Goal: Information Seeking & Learning: Check status

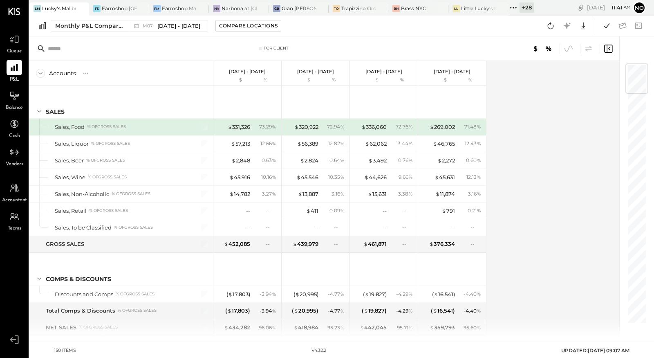
click at [511, 6] on icon at bounding box center [513, 7] width 11 height 11
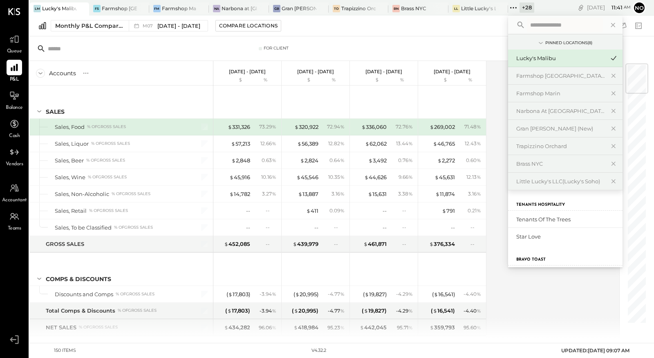
click at [539, 25] on input "text" at bounding box center [565, 25] width 76 height 15
type input "*******"
click at [566, 237] on div "Narbona Boca Ratōn" at bounding box center [560, 236] width 88 height 8
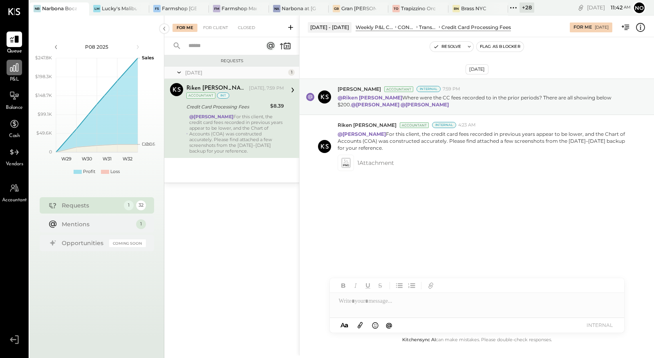
click at [14, 67] on icon at bounding box center [14, 67] width 11 height 11
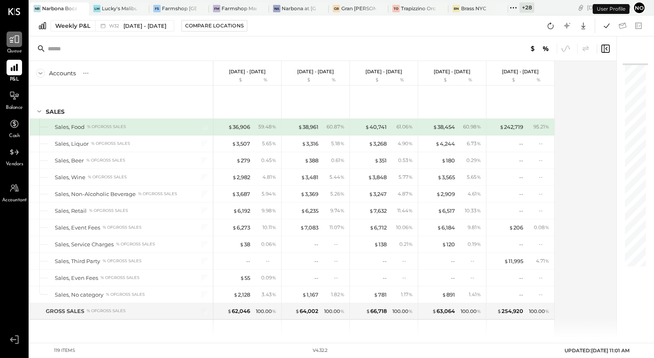
click at [14, 41] on icon at bounding box center [14, 39] width 11 height 11
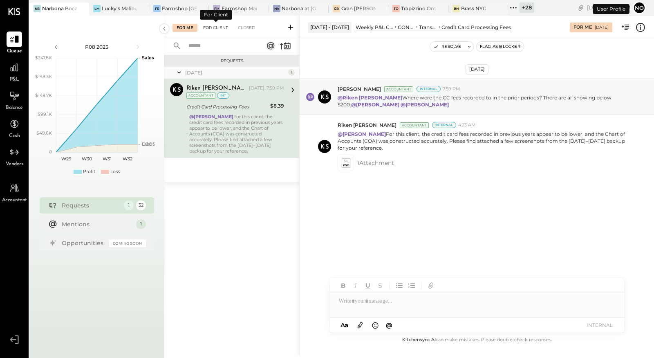
click at [215, 29] on div "For Client" at bounding box center [215, 28] width 33 height 8
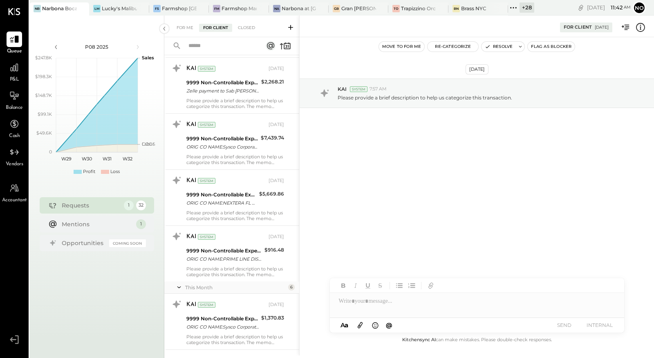
scroll to position [1032, 0]
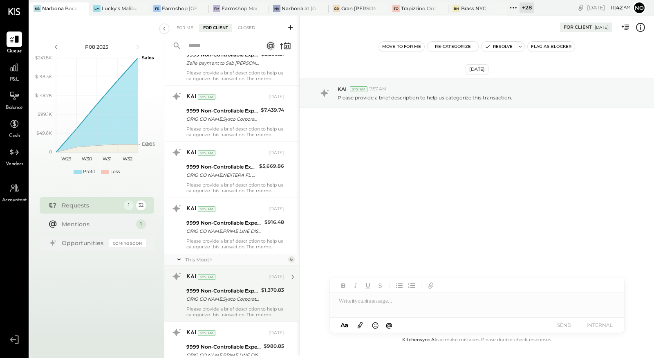
click at [223, 306] on div "Please provide a brief description to help us categorize this transaction. The …" at bounding box center [235, 311] width 98 height 11
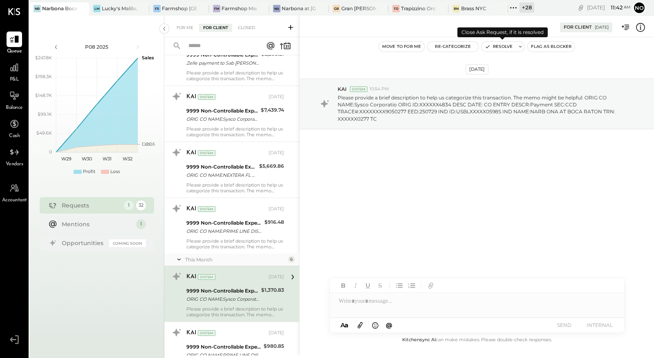
click at [494, 48] on button "Resolve" at bounding box center [498, 47] width 34 height 10
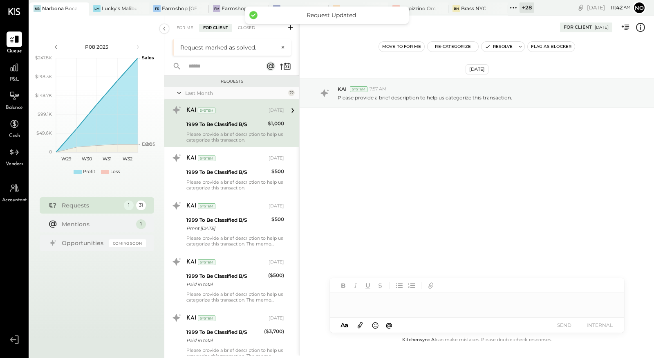
click at [357, 304] on div at bounding box center [477, 301] width 294 height 16
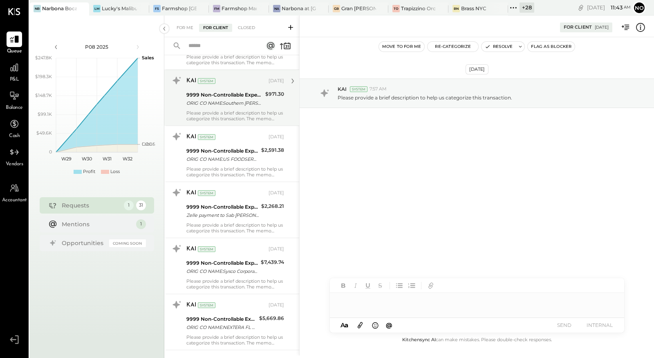
scroll to position [918, 0]
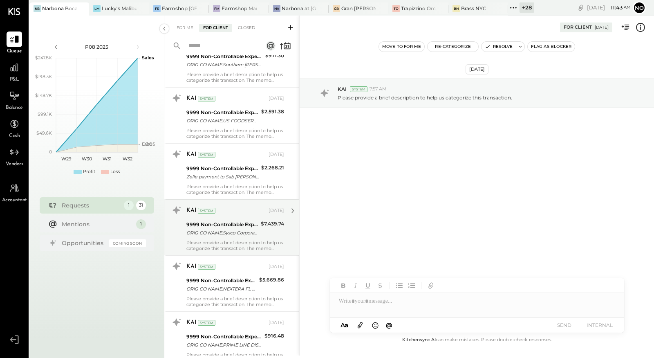
click at [229, 232] on div "ORIG CO NAME:Sysco Corporatio ORIG ID:XXXXXX4834 DESC DATE: CO ENTRY DESCR:Paym…" at bounding box center [222, 232] width 72 height 8
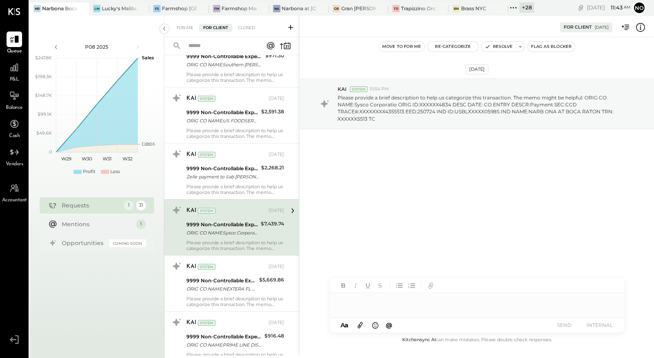
click at [380, 299] on div at bounding box center [477, 301] width 294 height 16
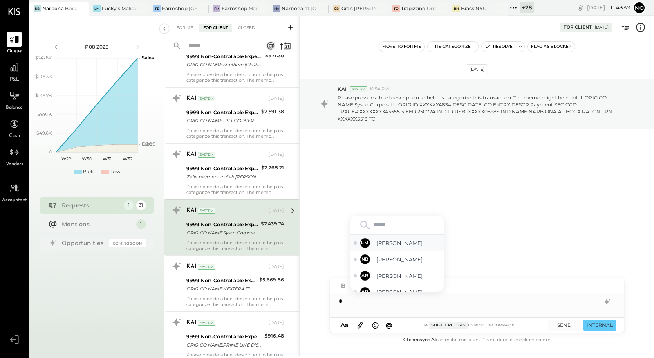
click at [395, 246] on span "Lilia Martinez Nogueda" at bounding box center [408, 243] width 64 height 8
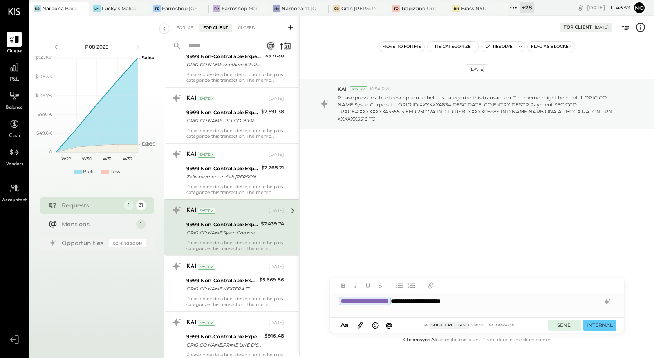
click at [566, 322] on button "SEND" at bounding box center [564, 324] width 33 height 11
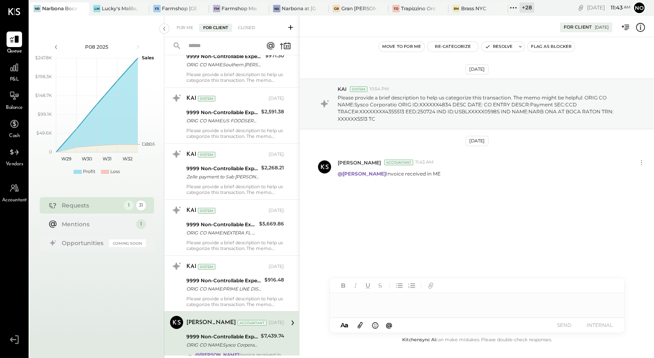
scroll to position [1007, 0]
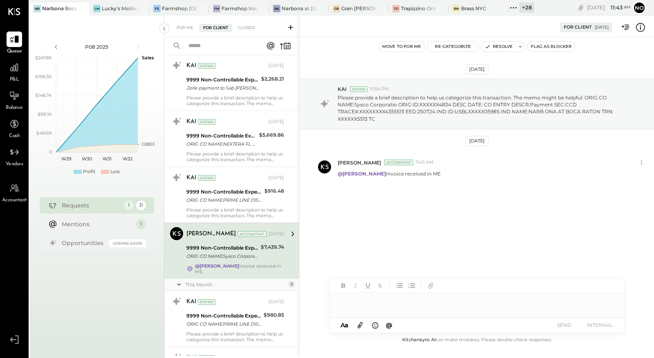
click at [264, 251] on div "$7,439.74" at bounding box center [272, 252] width 23 height 18
click at [501, 47] on button "Resolve" at bounding box center [498, 47] width 34 height 10
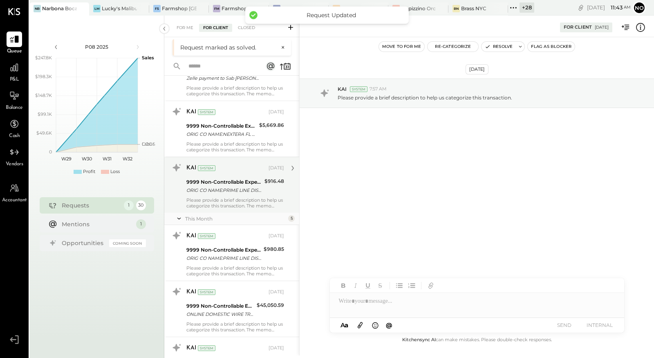
scroll to position [1038, 0]
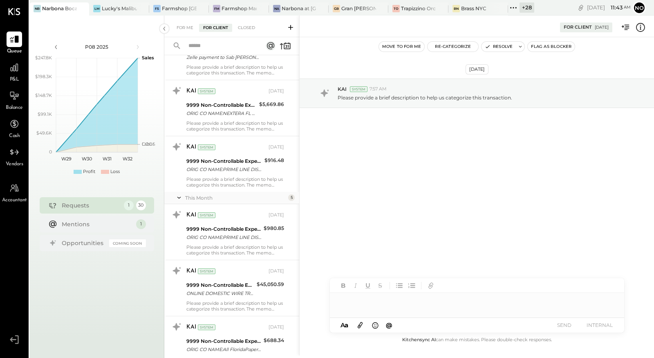
click at [342, 302] on div at bounding box center [477, 301] width 294 height 16
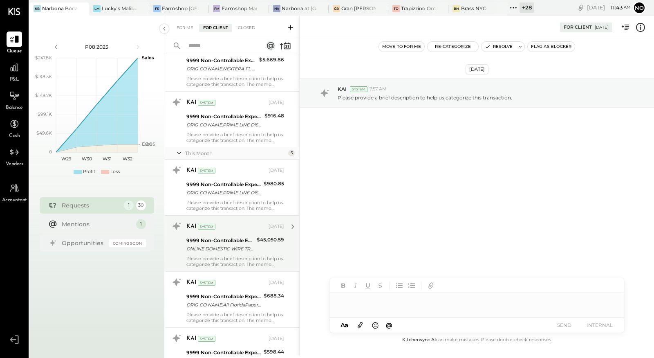
scroll to position [1088, 0]
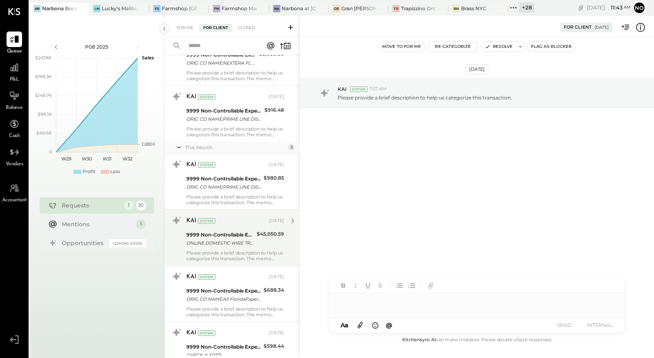
click at [222, 243] on div "KAI System Aug 01, 2025 9999 Non-Controllable Expenses:Other Income and Expense…" at bounding box center [235, 237] width 98 height 47
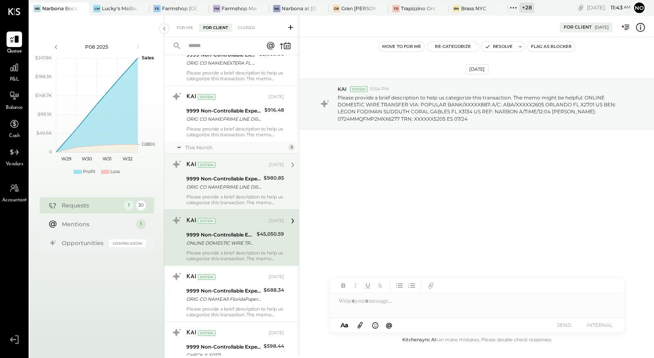
click at [226, 177] on div "9999 Non-Controllable Expenses:Other Income and Expenses:To Be Classified P&L" at bounding box center [223, 178] width 75 height 8
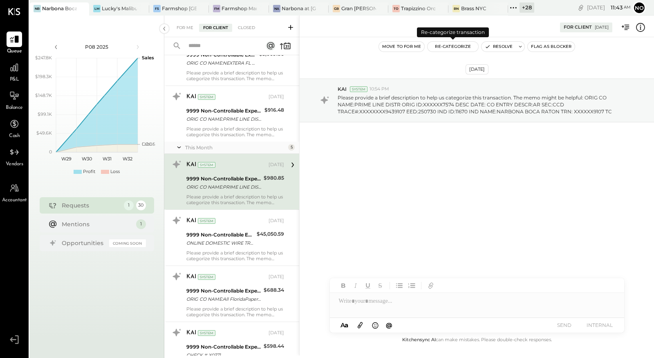
click at [449, 49] on button "Re-Categorize" at bounding box center [452, 47] width 51 height 10
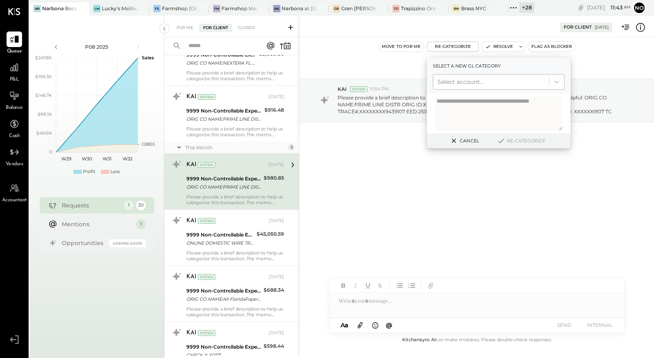
click at [457, 82] on div at bounding box center [490, 82] width 107 height 10
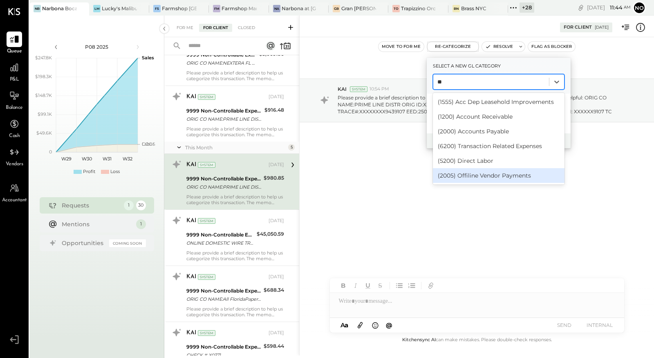
type input "*"
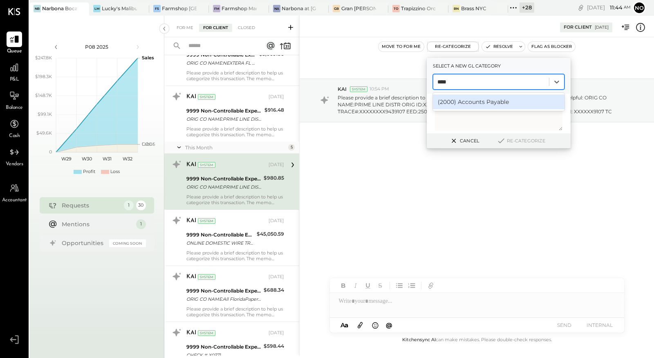
type input "****"
click at [465, 141] on button "Cancel" at bounding box center [463, 140] width 35 height 11
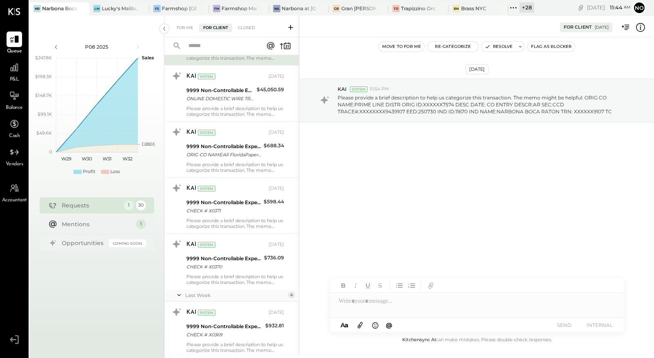
scroll to position [1296, 0]
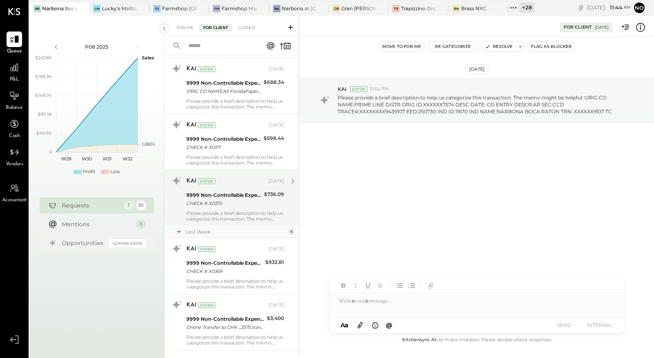
click at [230, 193] on div "9999 Non-Controllable Expenses:Other Income and Expenses:To Be Classified P&L" at bounding box center [223, 195] width 75 height 8
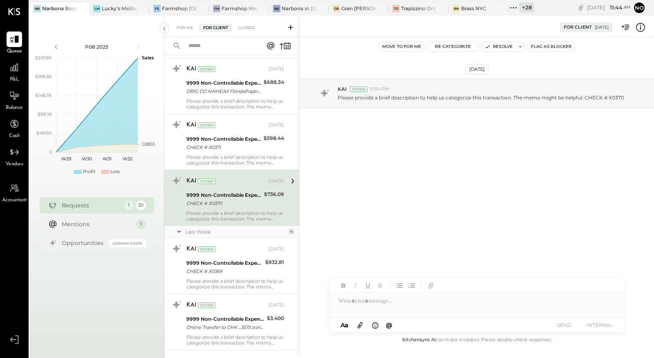
scroll to position [1418, 0]
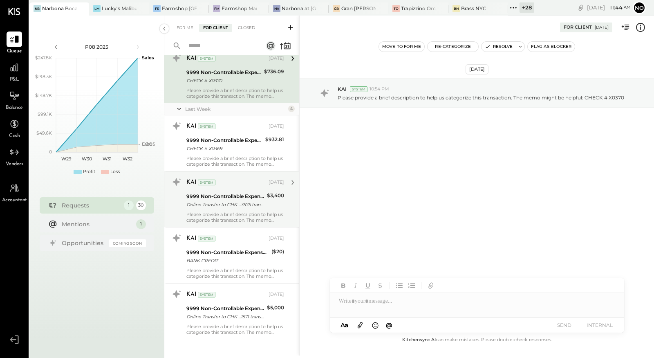
click at [230, 201] on div "Online Transfer to CHK ...3575 transaction#: XXXXXXX6960 08/04" at bounding box center [225, 204] width 78 height 8
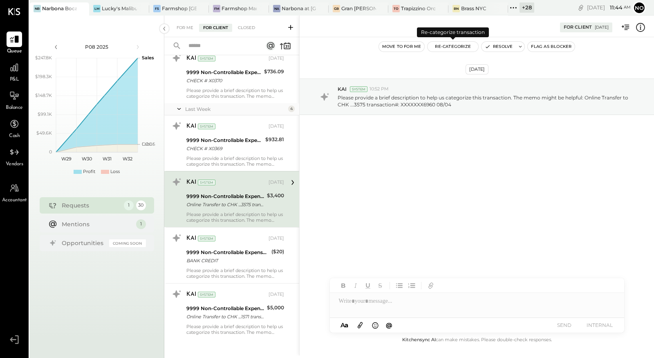
click at [449, 48] on button "Re-Categorize" at bounding box center [452, 47] width 51 height 10
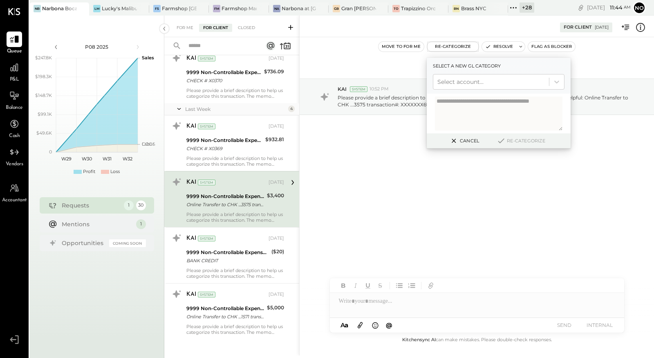
type textarea "*"
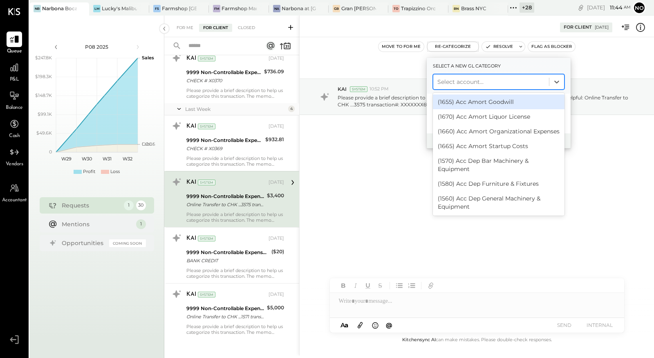
click at [498, 82] on div at bounding box center [490, 82] width 107 height 10
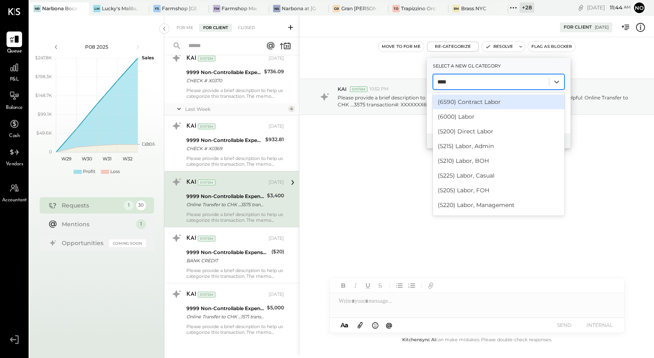
type input "*****"
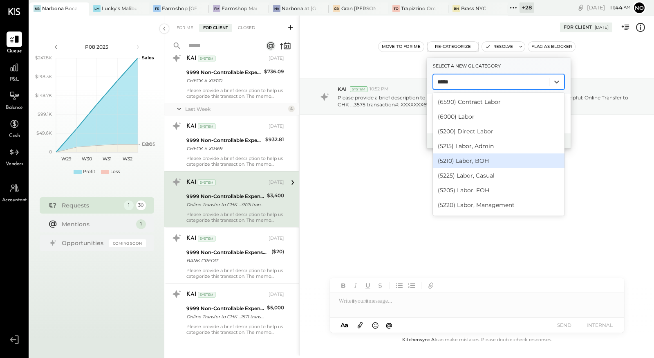
click at [498, 157] on div "(5210) Labor, BOH" at bounding box center [499, 160] width 132 height 15
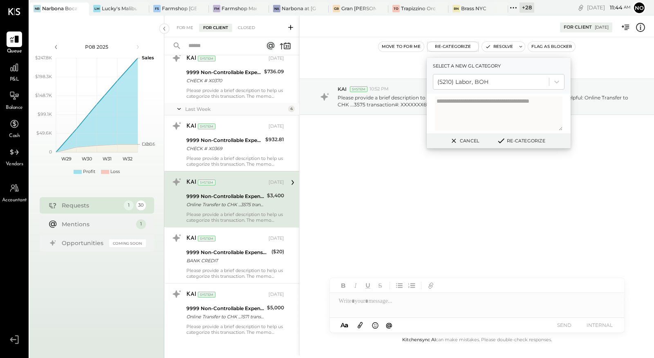
click at [471, 108] on textarea at bounding box center [498, 113] width 127 height 34
click at [459, 139] on button "Cancel" at bounding box center [463, 140] width 35 height 11
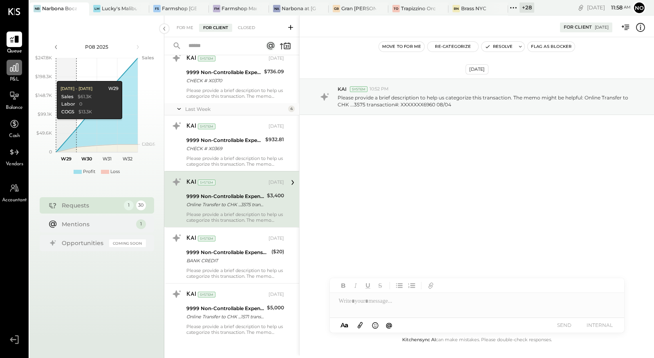
click at [15, 73] on div at bounding box center [15, 68] width 16 height 16
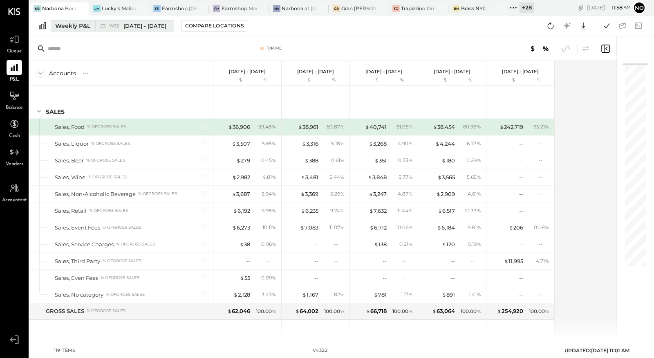
click at [140, 25] on span "[DATE] - [DATE]" at bounding box center [144, 26] width 43 height 8
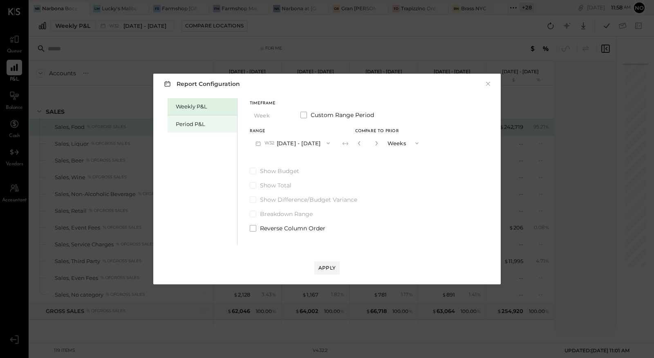
click at [195, 123] on div "Period P&L" at bounding box center [204, 124] width 57 height 8
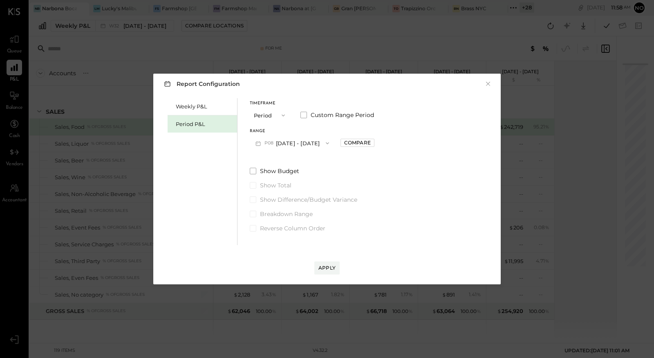
click at [322, 143] on button "P08 Jul 14 - Aug 10, 2025" at bounding box center [292, 142] width 85 height 15
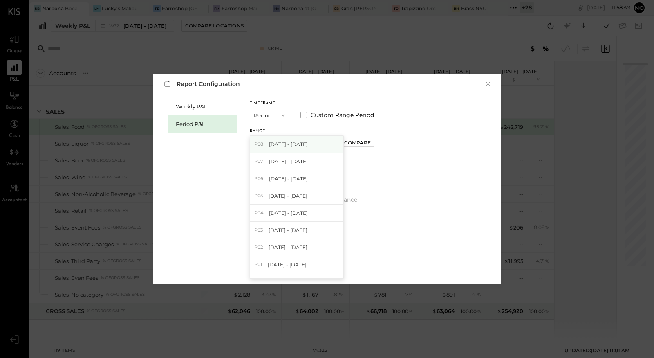
click at [306, 144] on span "Jul 14 - Aug 10, 2025" at bounding box center [288, 144] width 39 height 7
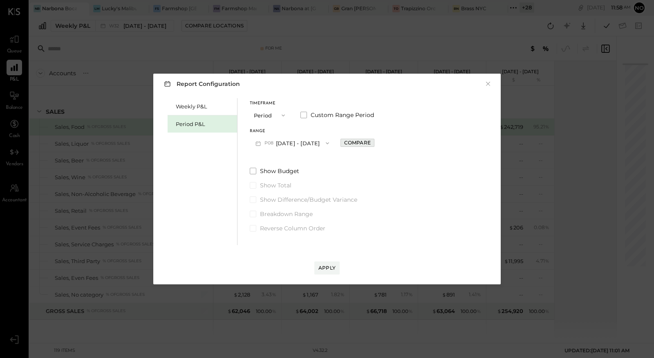
click at [371, 144] on div "Compare" at bounding box center [357, 142] width 27 height 7
click at [378, 143] on icon "button" at bounding box center [375, 143] width 5 height 5
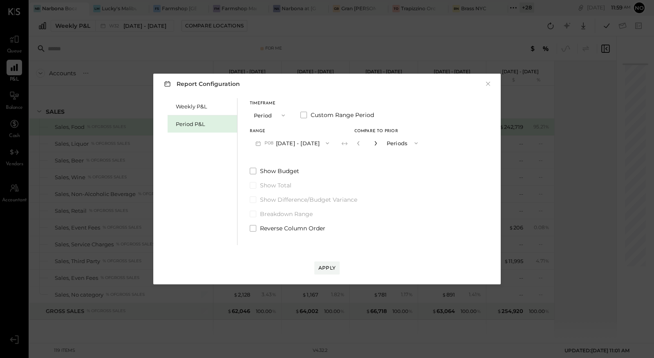
type input "*"
click at [329, 268] on div "Apply" at bounding box center [326, 267] width 17 height 7
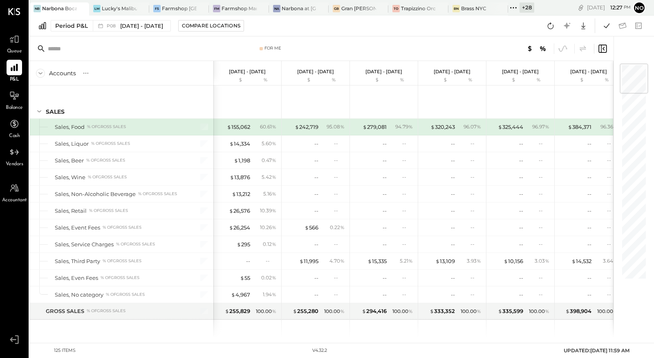
click at [512, 9] on icon at bounding box center [513, 7] width 11 height 11
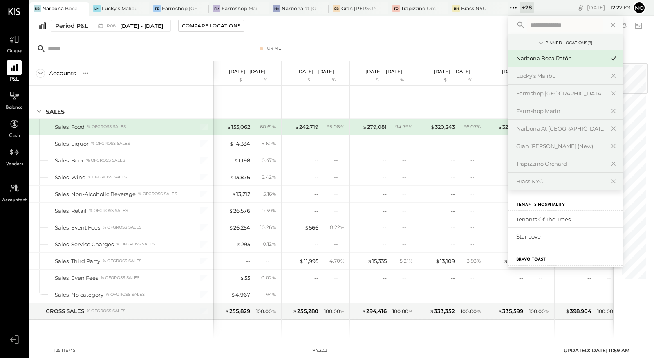
click at [556, 26] on input "text" at bounding box center [565, 25] width 76 height 15
type input "*****"
click at [554, 218] on div "Little Lucky's LLC(Lucky's Soho)" at bounding box center [560, 219] width 88 height 8
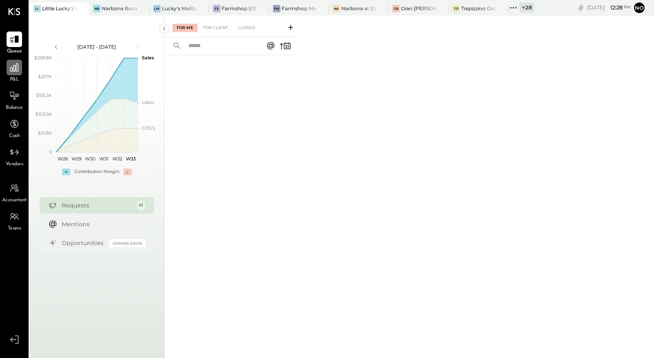
click at [9, 71] on icon at bounding box center [14, 67] width 11 height 11
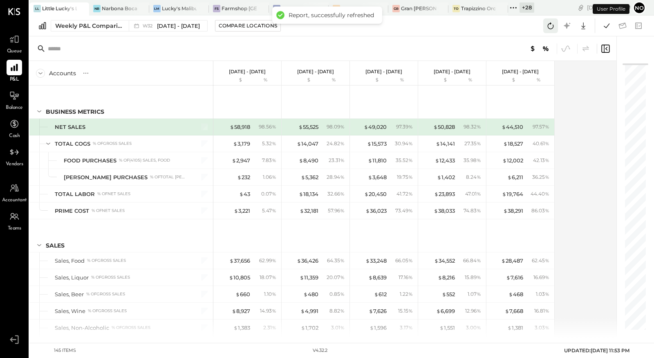
click at [550, 24] on icon at bounding box center [550, 25] width 11 height 11
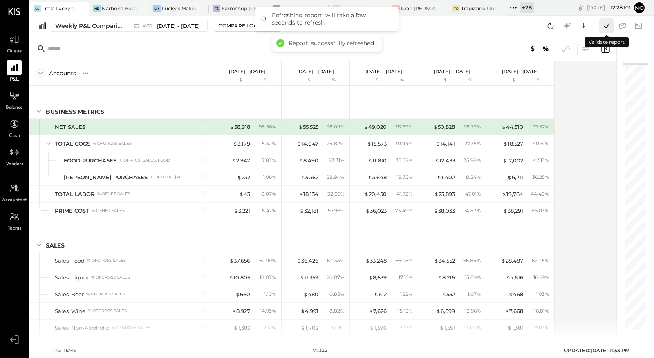
click at [606, 26] on icon at bounding box center [606, 25] width 11 height 11
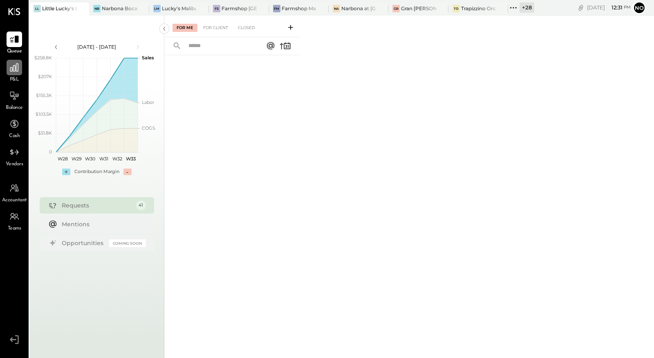
click at [12, 70] on icon at bounding box center [14, 67] width 11 height 11
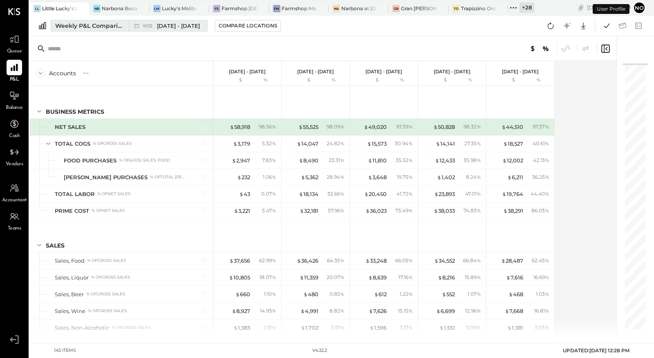
click at [167, 28] on span "[DATE] - [DATE]" at bounding box center [178, 26] width 43 height 8
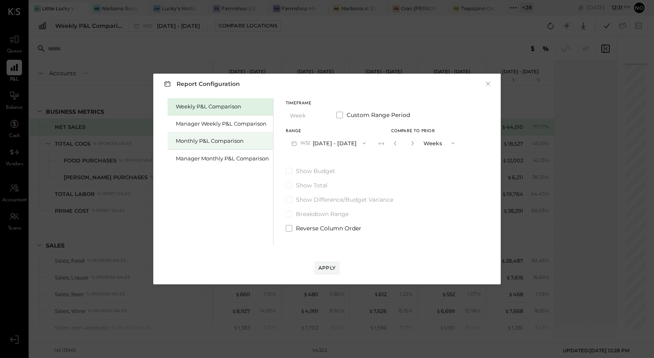
click at [212, 139] on div "Monthly P&L Comparison" at bounding box center [222, 141] width 93 height 8
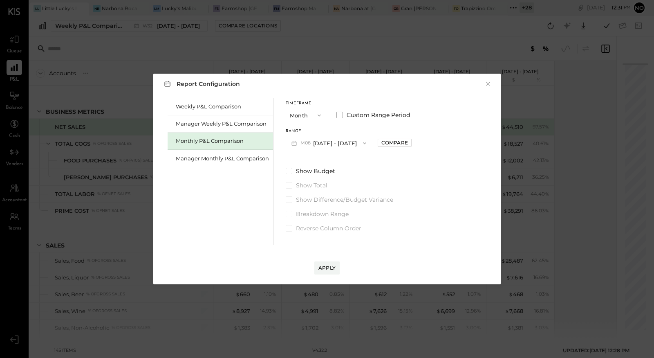
click at [347, 145] on button "M08 [DATE] - [DATE]" at bounding box center [329, 142] width 86 height 15
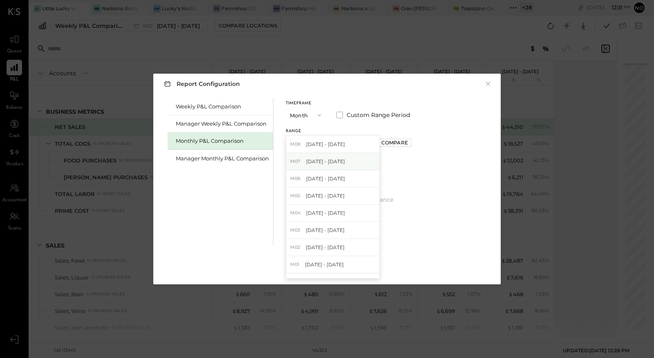
click at [335, 163] on span "[DATE] - [DATE]" at bounding box center [325, 161] width 39 height 7
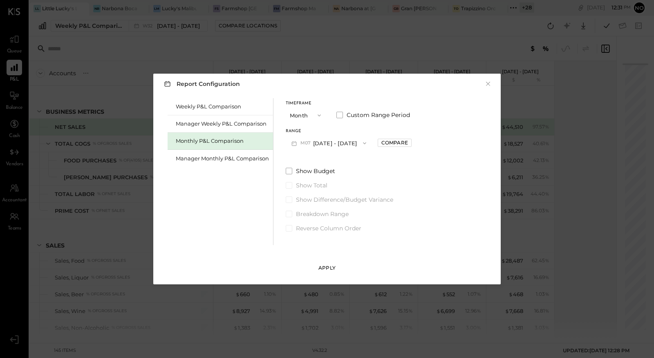
click at [323, 266] on div "Apply" at bounding box center [326, 267] width 17 height 7
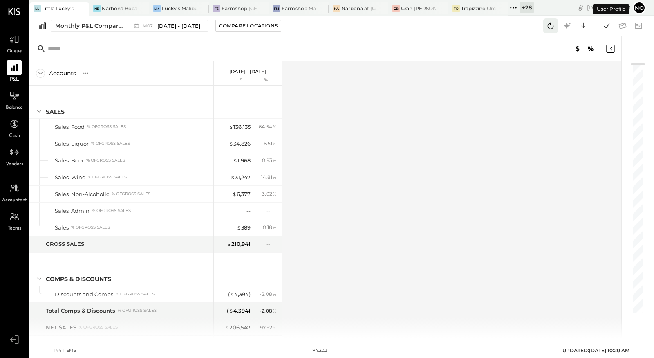
click at [550, 26] on icon at bounding box center [550, 25] width 11 height 11
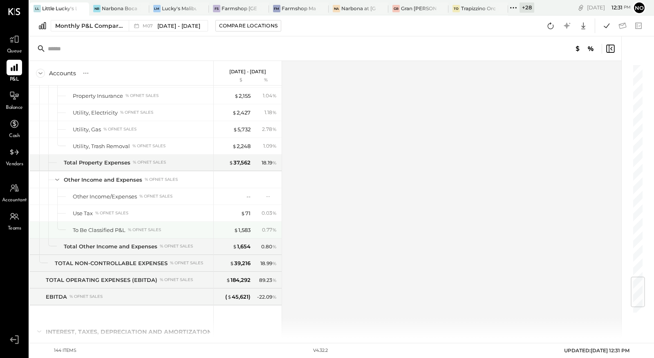
scroll to position [1821, 0]
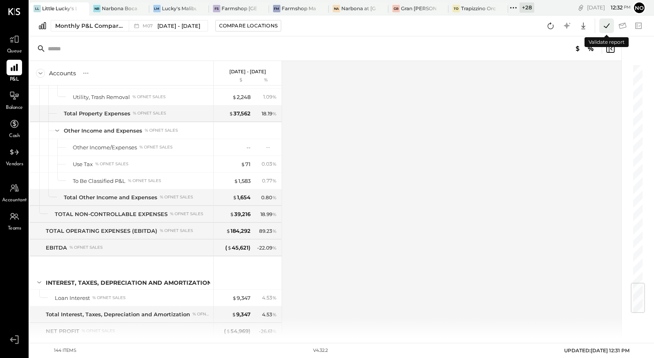
click at [606, 25] on icon at bounding box center [606, 25] width 11 height 11
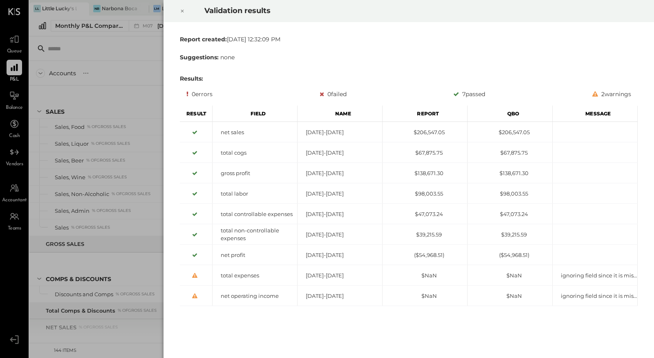
click at [183, 11] on icon at bounding box center [182, 11] width 5 height 10
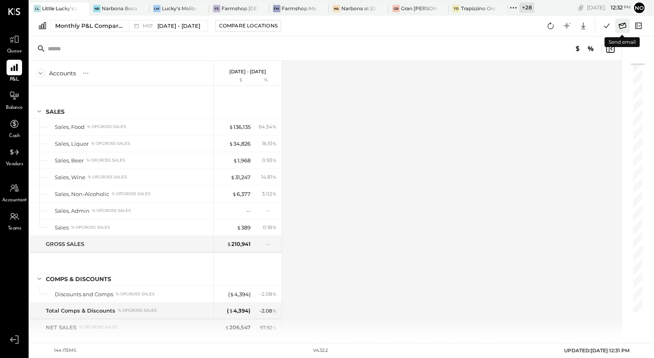
click at [623, 25] on icon at bounding box center [622, 25] width 11 height 11
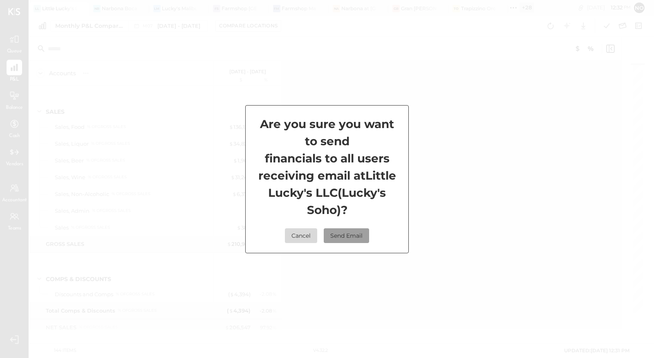
click at [341, 232] on button "Send Email" at bounding box center [346, 235] width 45 height 15
